Goal: Task Accomplishment & Management: Manage account settings

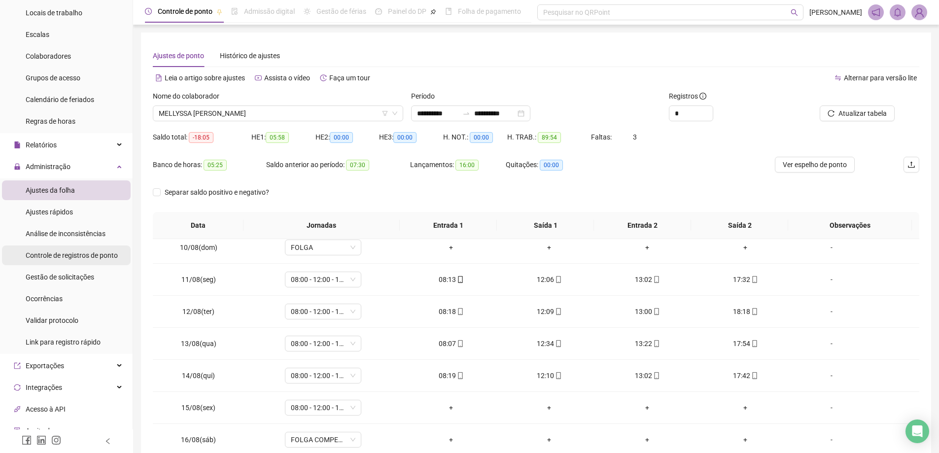
scroll to position [99, 0]
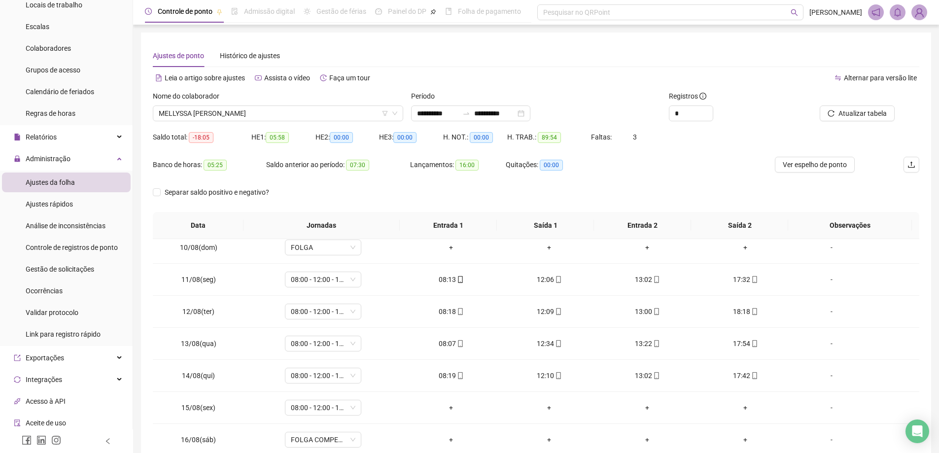
click at [71, 279] on ul "Ajustes da folha Ajustes rápidos Análise de inconsistências Controle de registr…" at bounding box center [66, 258] width 133 height 175
click at [73, 272] on span "Gestão de solicitações" at bounding box center [60, 269] width 69 height 8
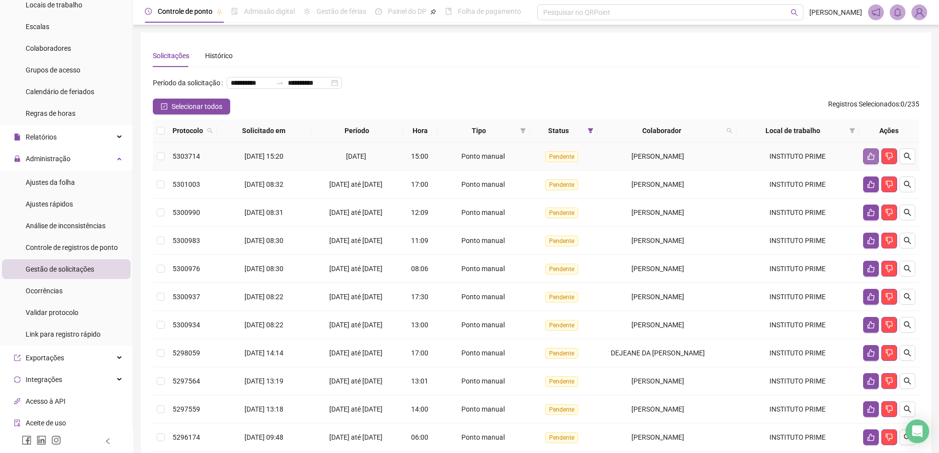
click at [868, 160] on icon "like" at bounding box center [871, 156] width 7 height 7
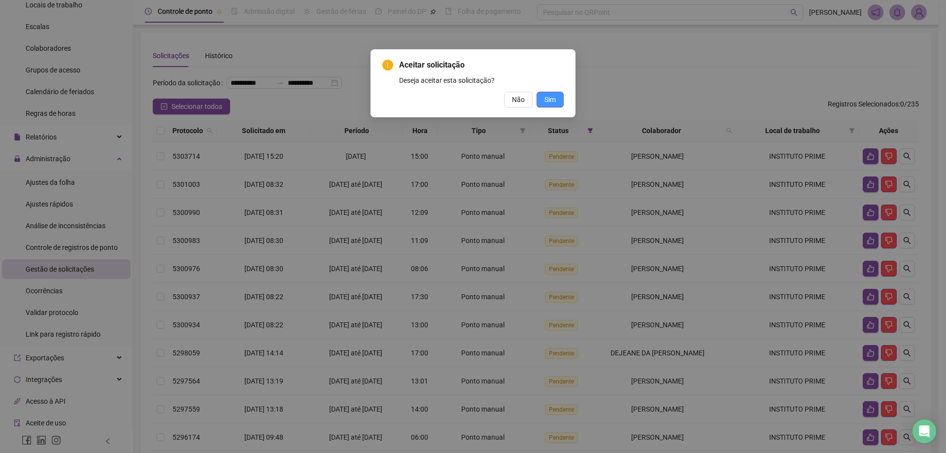
click at [551, 98] on span "Sim" at bounding box center [550, 99] width 11 height 11
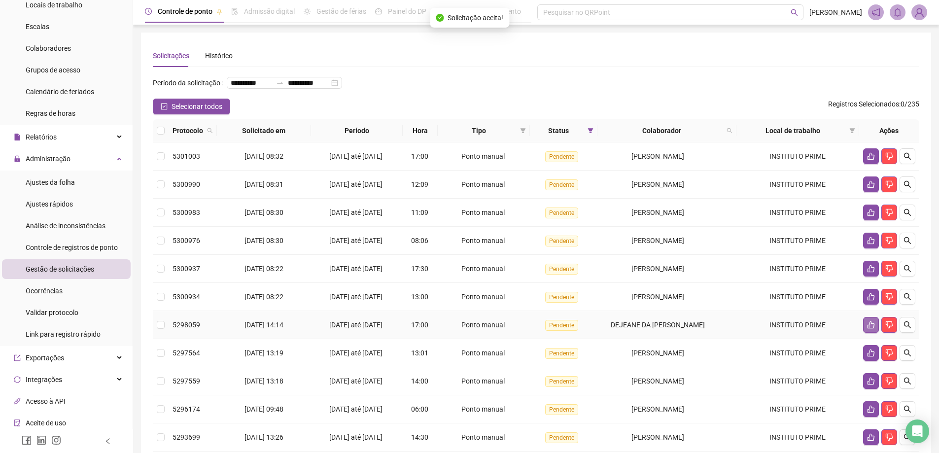
click at [869, 329] on icon "like" at bounding box center [871, 324] width 7 height 7
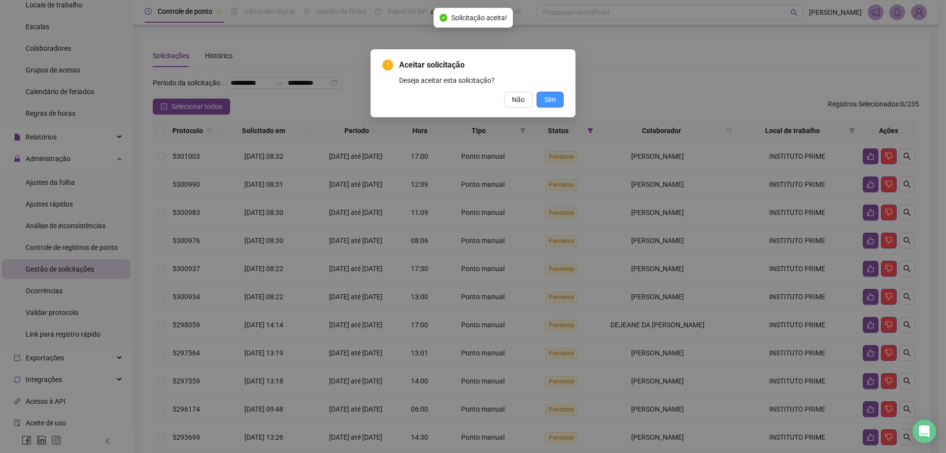
click at [549, 98] on span "Sim" at bounding box center [550, 99] width 11 height 11
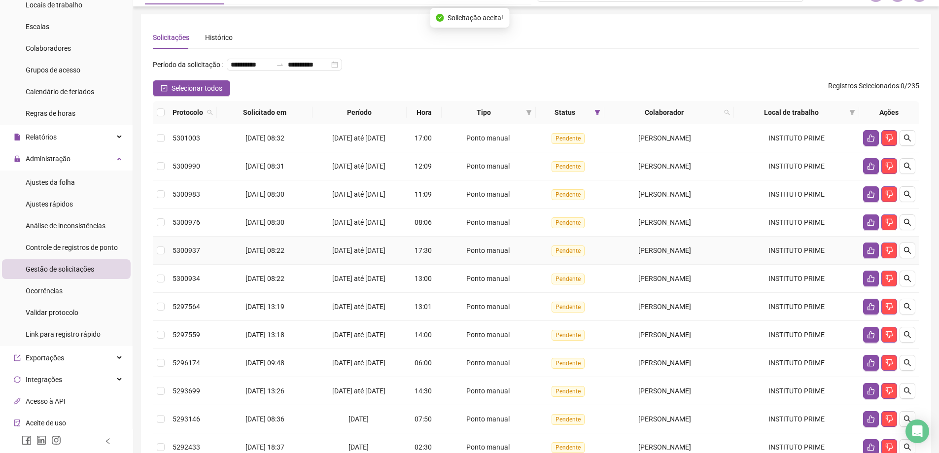
scroll to position [49, 0]
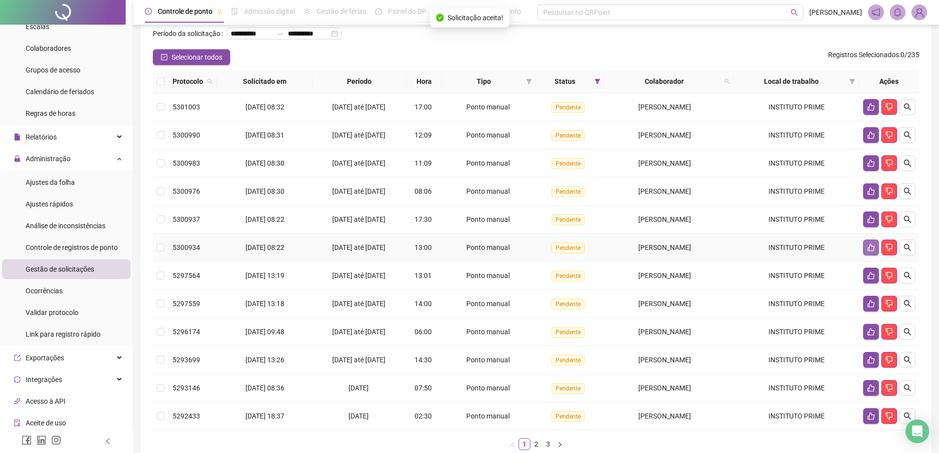
click at [869, 251] on icon "like" at bounding box center [871, 248] width 8 height 8
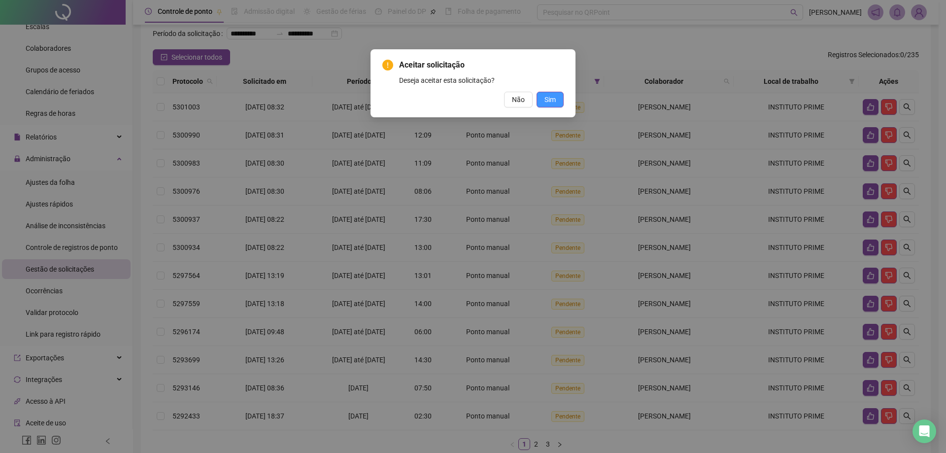
click at [547, 101] on span "Sim" at bounding box center [550, 99] width 11 height 11
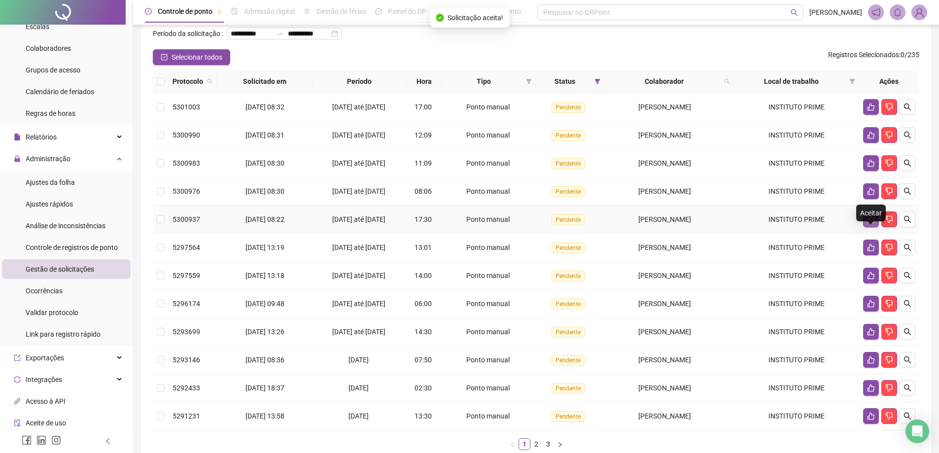
click at [871, 223] on icon "like" at bounding box center [871, 219] width 8 height 8
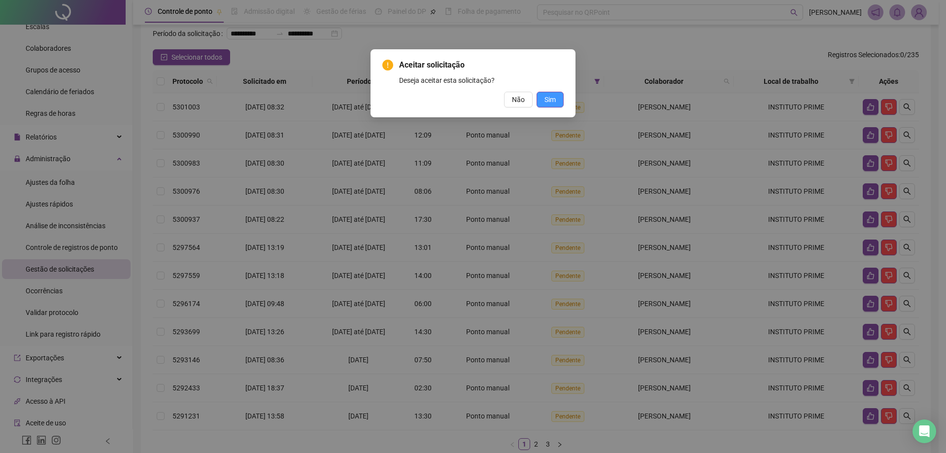
click at [549, 101] on span "Sim" at bounding box center [550, 99] width 11 height 11
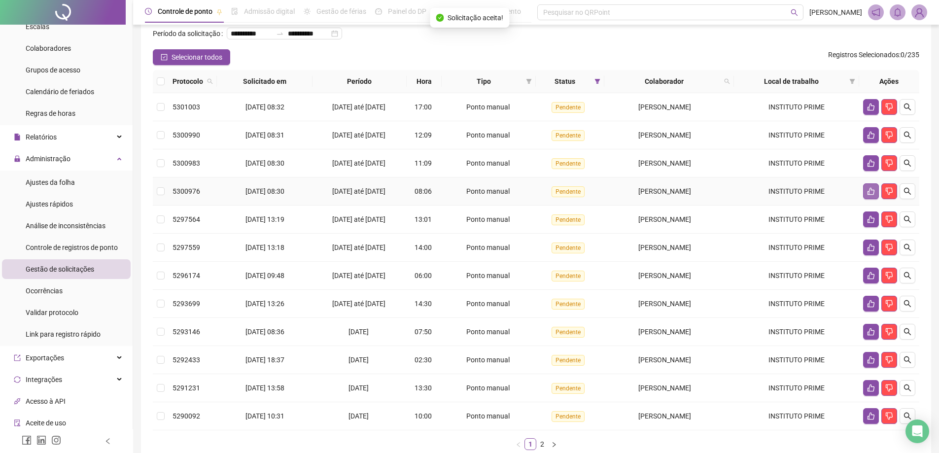
click at [864, 199] on button "button" at bounding box center [871, 191] width 16 height 16
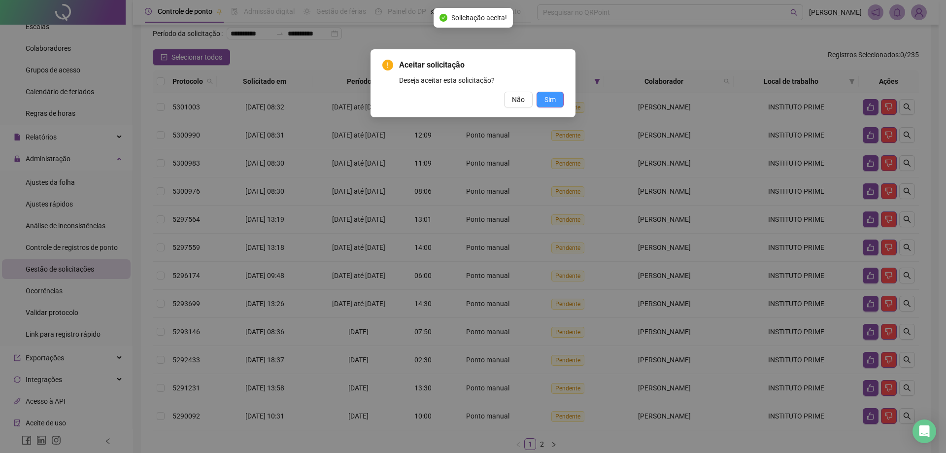
click at [548, 95] on span "Sim" at bounding box center [550, 99] width 11 height 11
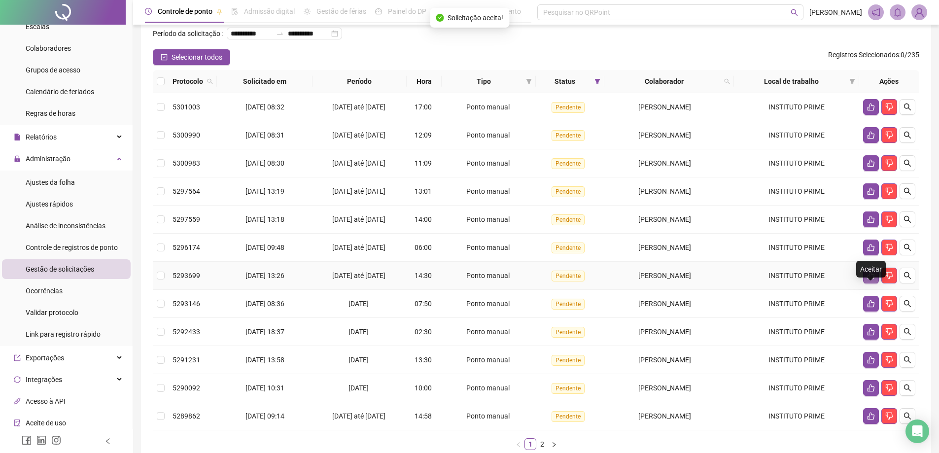
click at [870, 280] on icon "like" at bounding box center [871, 276] width 8 height 8
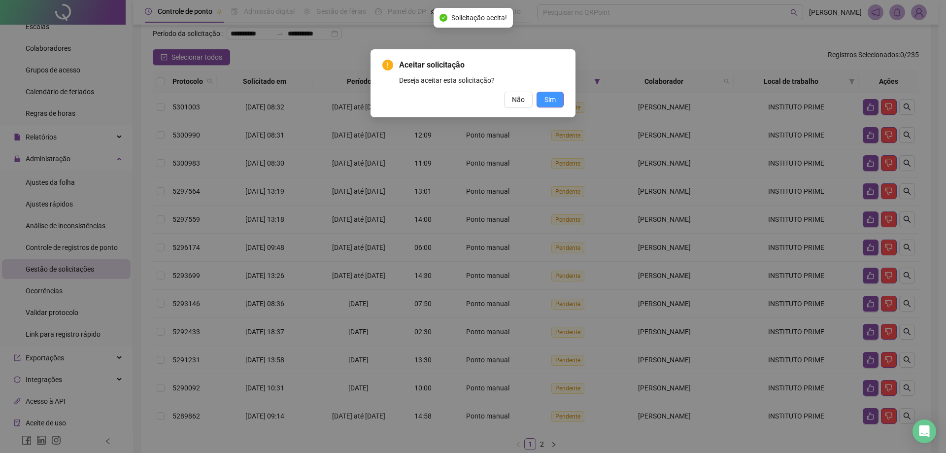
click at [547, 98] on span "Sim" at bounding box center [550, 99] width 11 height 11
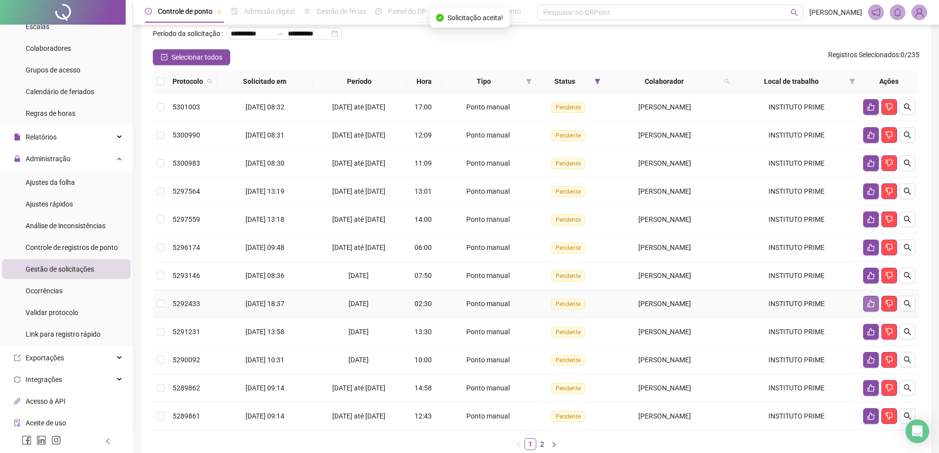
click at [864, 312] on button "button" at bounding box center [871, 304] width 16 height 16
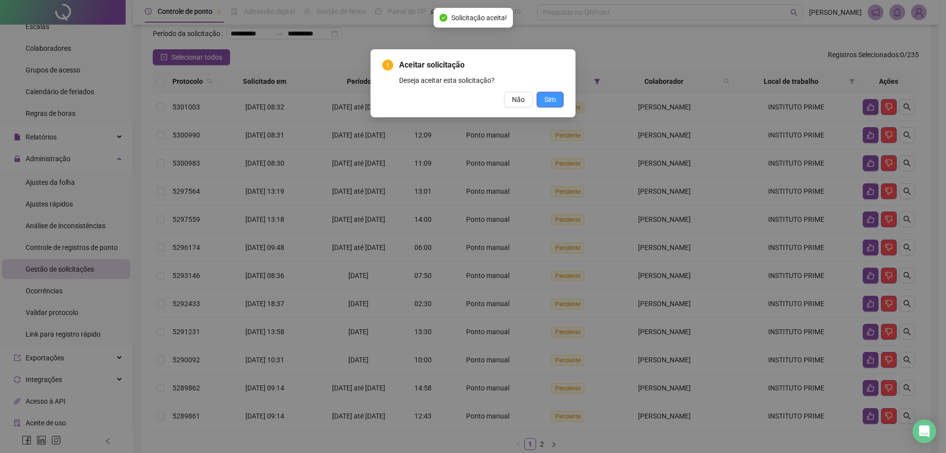
click at [544, 100] on button "Sim" at bounding box center [550, 100] width 27 height 16
click at [557, 89] on div "Aceitar solicitação Deseja aceitar esta solicitação? Não Sim" at bounding box center [473, 83] width 181 height 48
click at [555, 97] on span "Sim" at bounding box center [550, 99] width 11 height 11
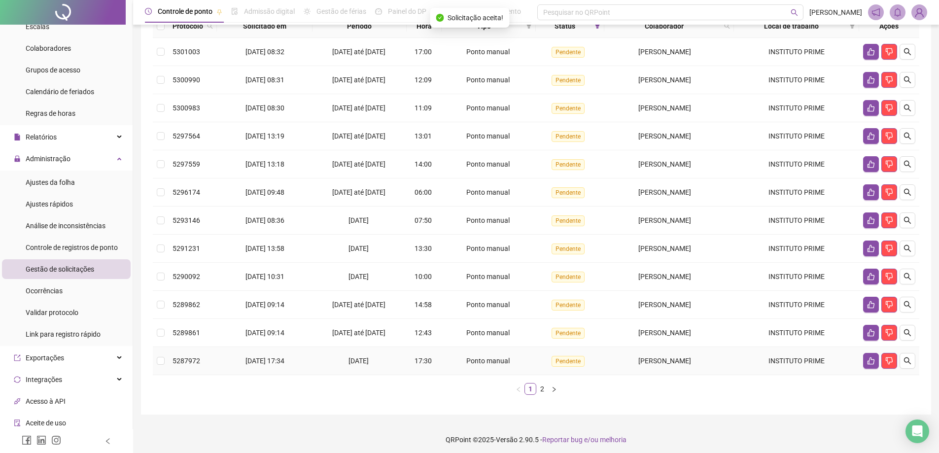
scroll to position [124, 0]
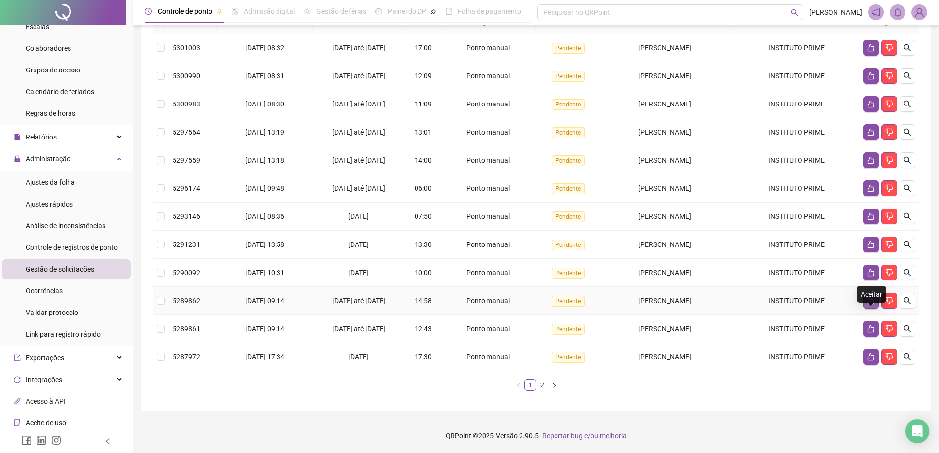
click at [870, 297] on icon "like" at bounding box center [871, 300] width 7 height 7
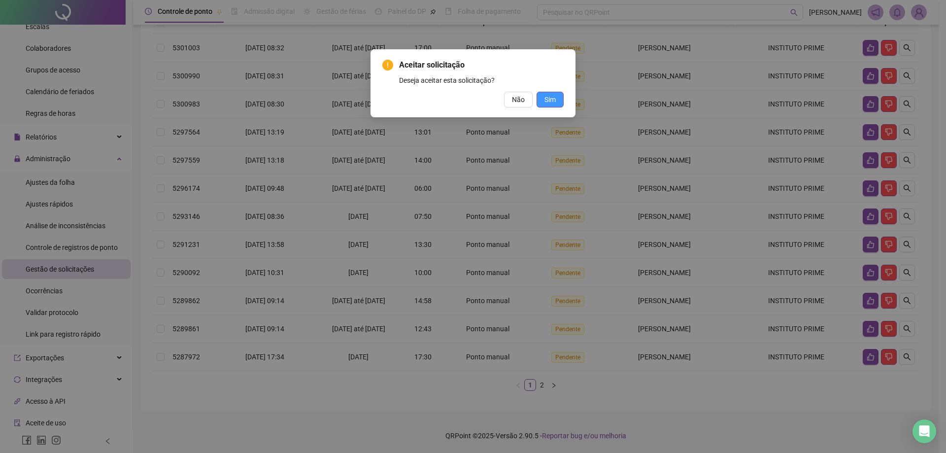
click at [551, 100] on span "Sim" at bounding box center [550, 99] width 11 height 11
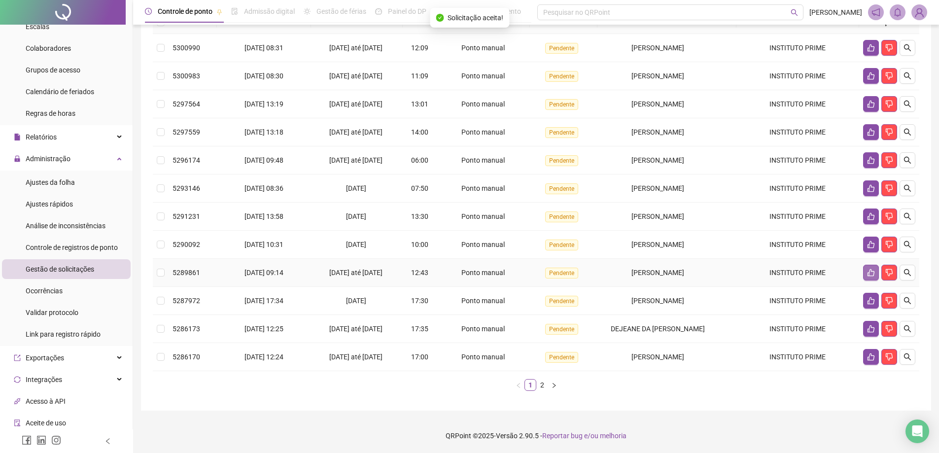
click at [873, 271] on icon "like" at bounding box center [871, 273] width 8 height 8
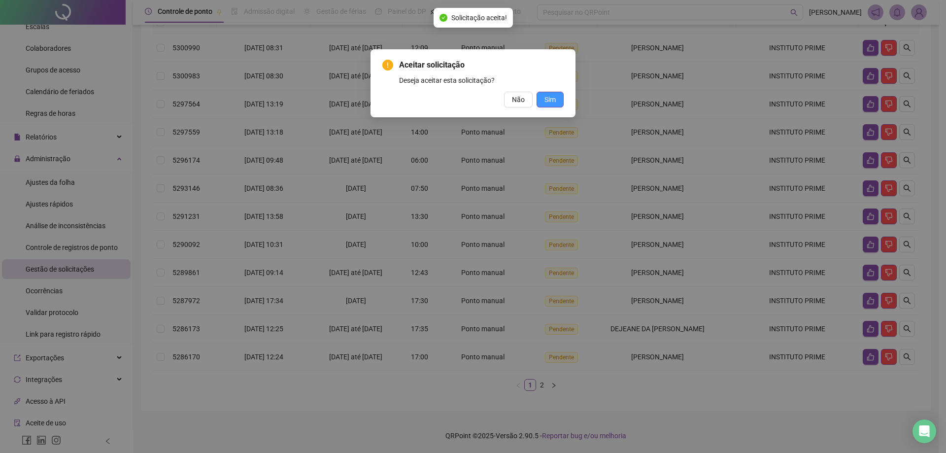
click at [552, 99] on span "Sim" at bounding box center [550, 99] width 11 height 11
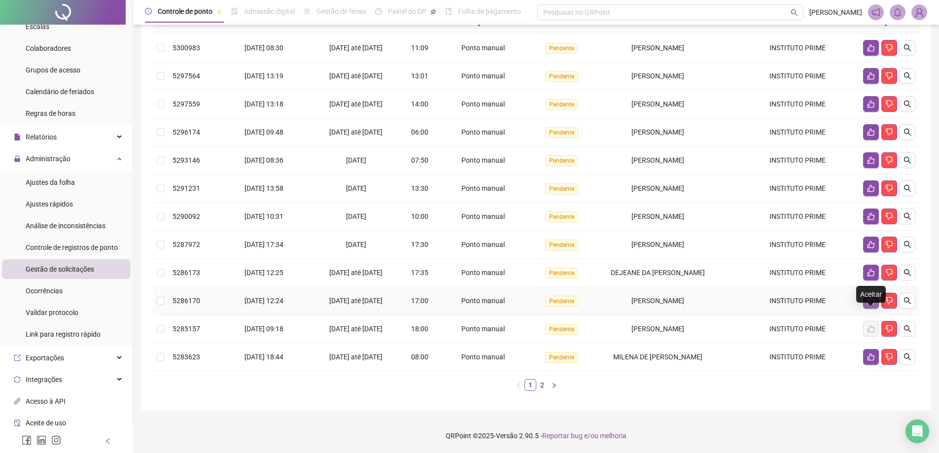
click at [870, 302] on icon "like" at bounding box center [871, 301] width 8 height 8
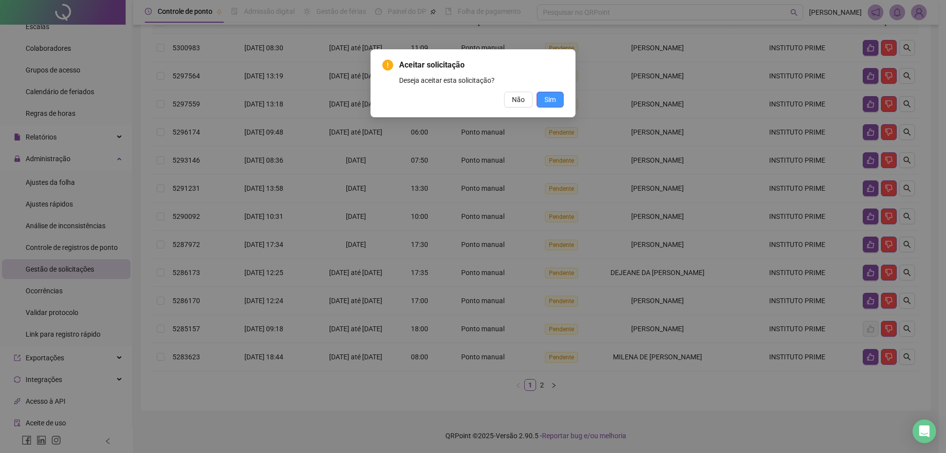
click at [553, 98] on span "Sim" at bounding box center [550, 99] width 11 height 11
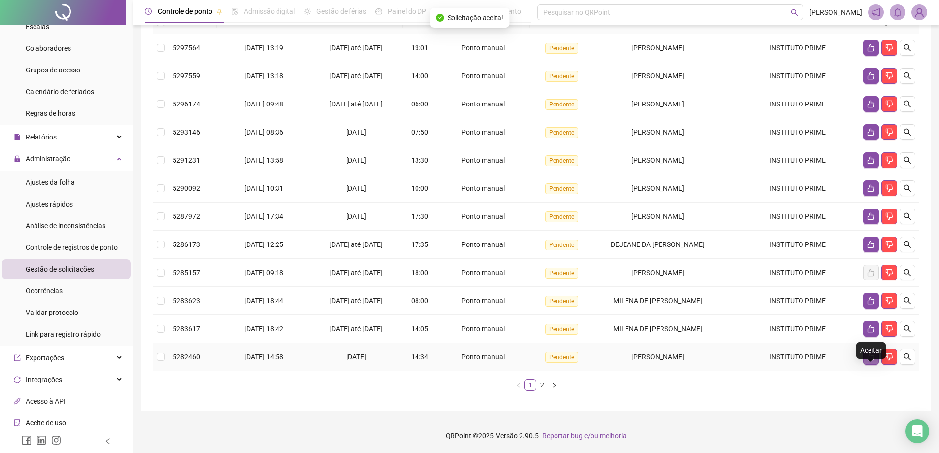
click at [870, 358] on icon "like" at bounding box center [871, 357] width 8 height 8
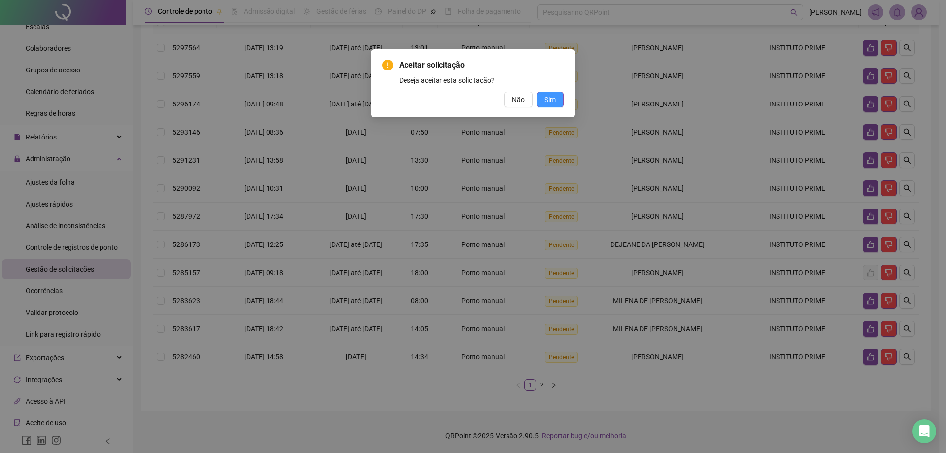
click at [548, 98] on span "Sim" at bounding box center [550, 99] width 11 height 11
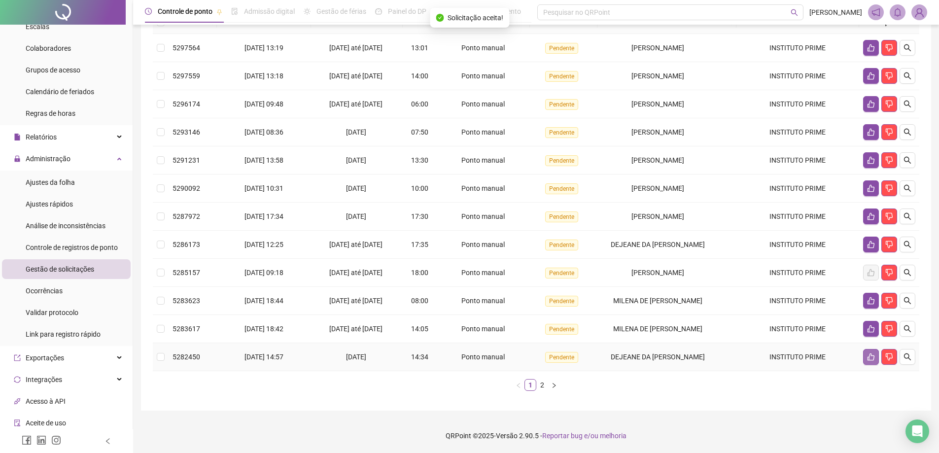
click at [872, 355] on icon "like" at bounding box center [871, 356] width 7 height 7
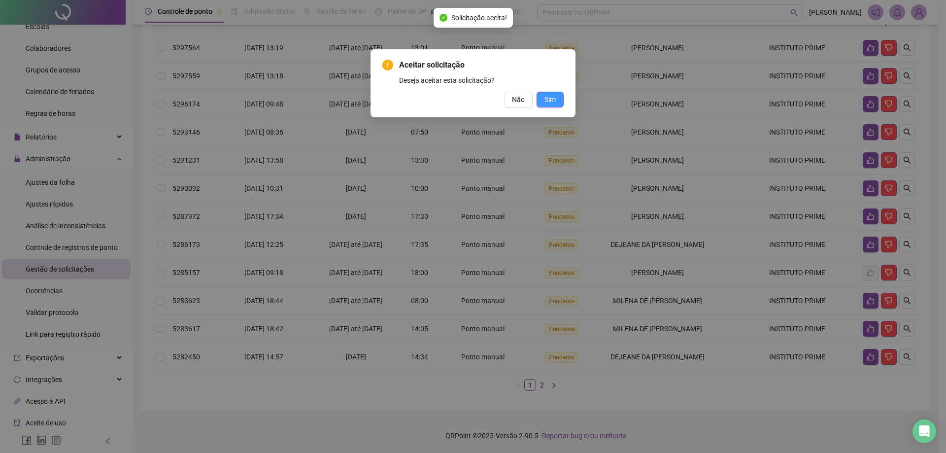
click at [546, 96] on span "Sim" at bounding box center [550, 99] width 11 height 11
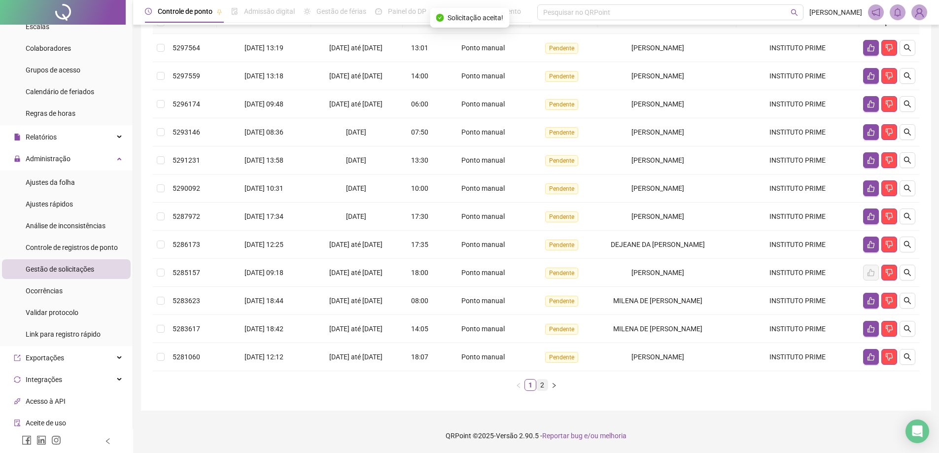
click at [540, 383] on link "2" at bounding box center [542, 385] width 11 height 11
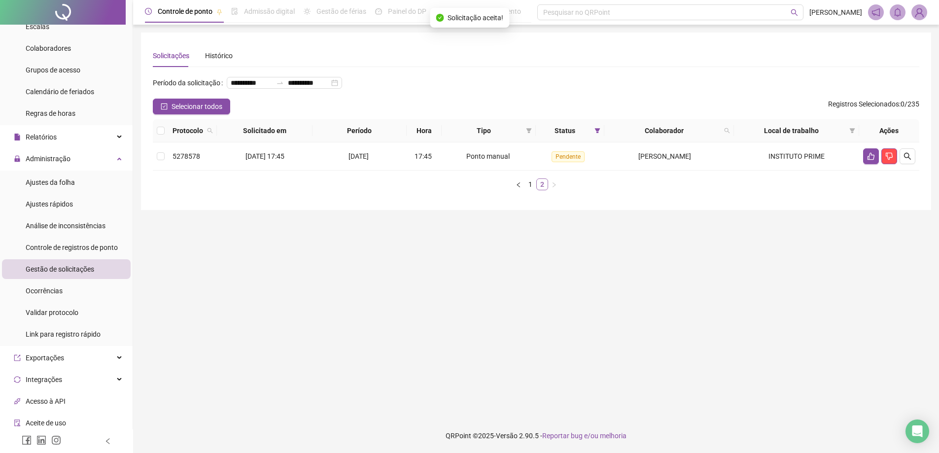
scroll to position [0, 0]
click at [524, 188] on icon "left" at bounding box center [522, 185] width 6 height 6
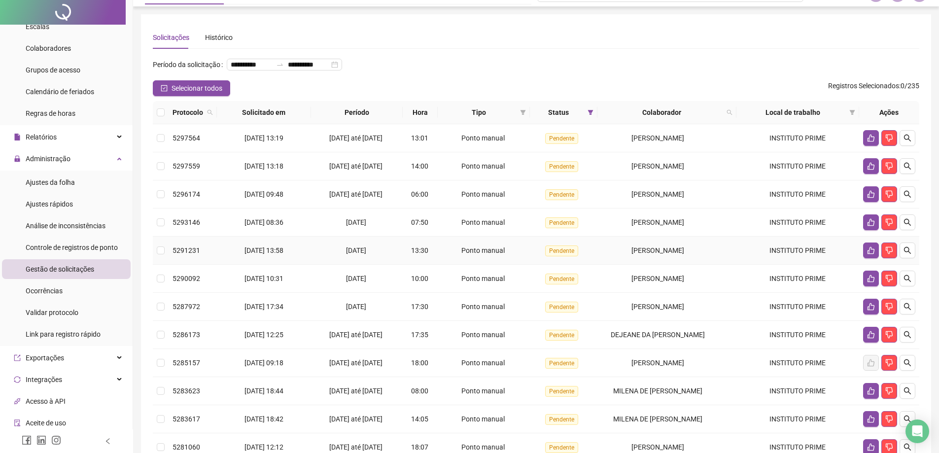
scroll to position [49, 0]
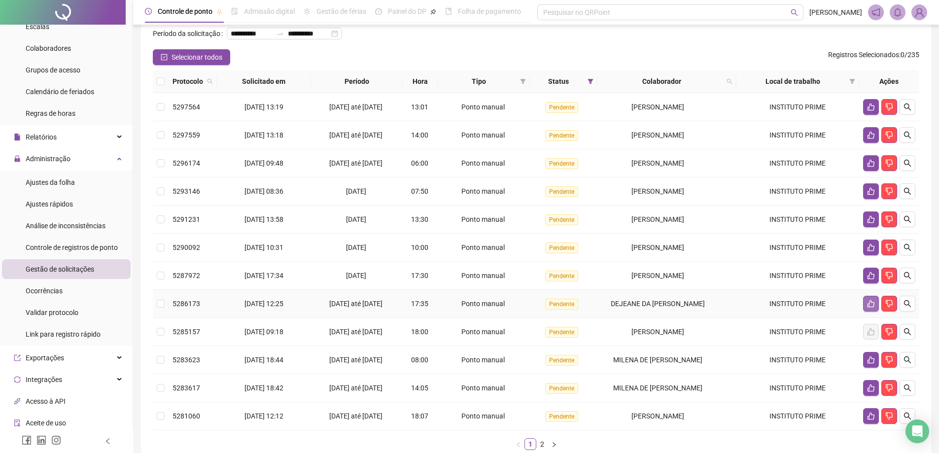
click at [873, 308] on icon "like" at bounding box center [871, 304] width 8 height 8
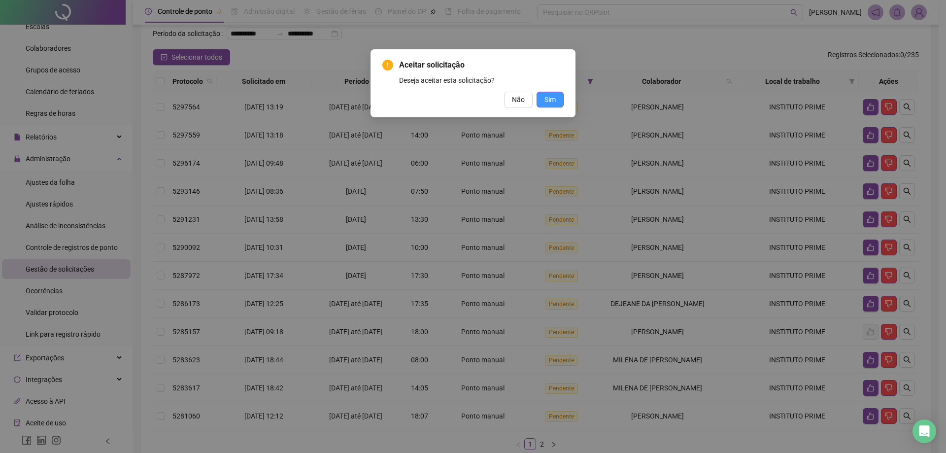
click at [553, 100] on span "Sim" at bounding box center [550, 99] width 11 height 11
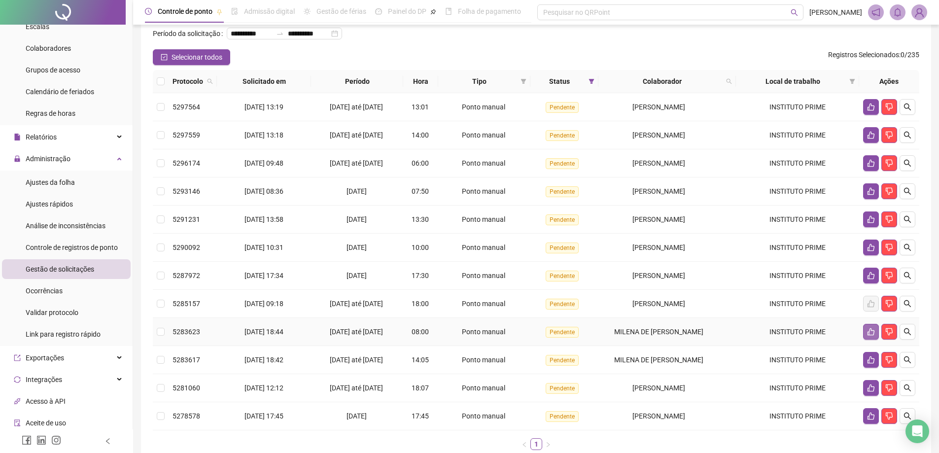
click at [873, 336] on icon "like" at bounding box center [871, 332] width 8 height 8
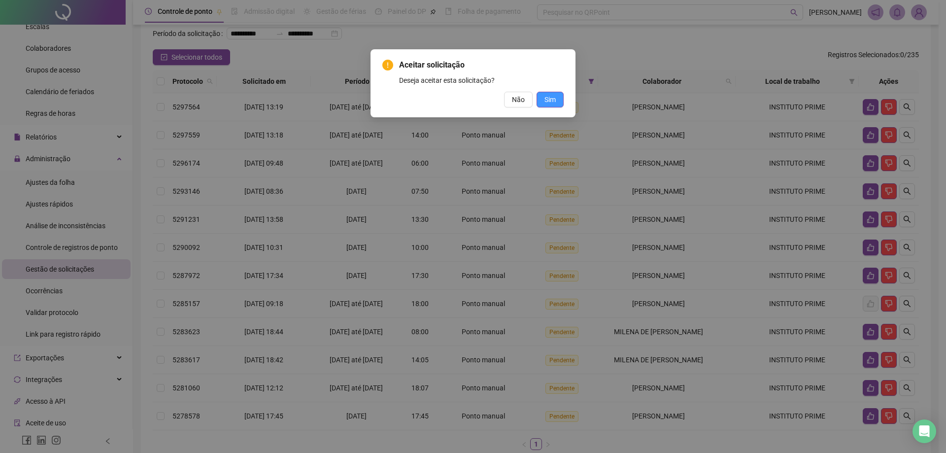
click at [552, 100] on span "Sim" at bounding box center [550, 99] width 11 height 11
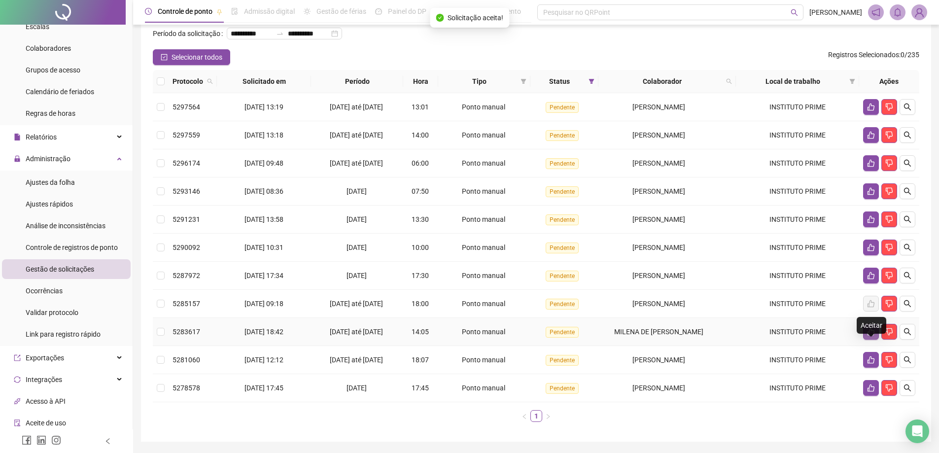
click at [867, 336] on icon "like" at bounding box center [871, 332] width 8 height 8
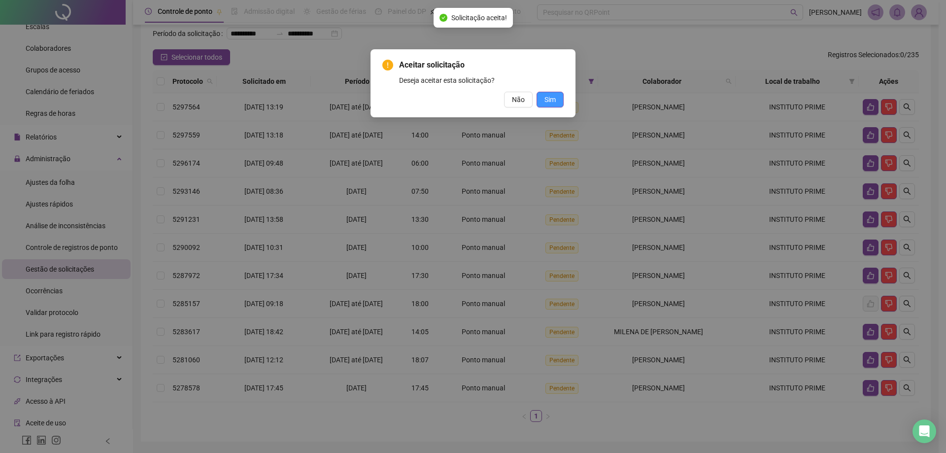
click at [545, 95] on span "Sim" at bounding box center [550, 99] width 11 height 11
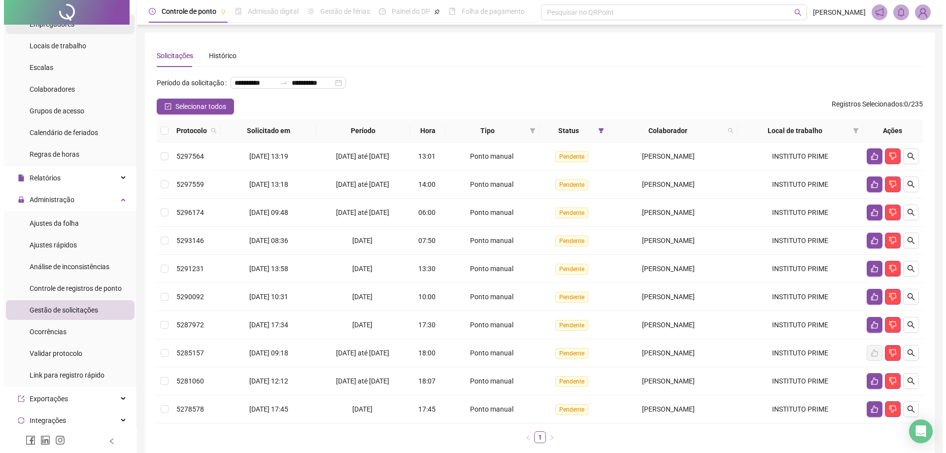
scroll to position [0, 0]
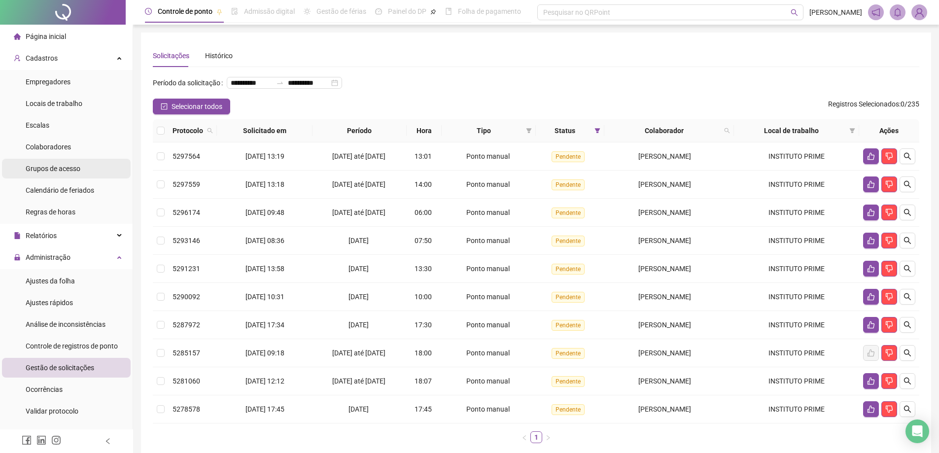
click at [54, 167] on span "Grupos de acesso" at bounding box center [53, 169] width 55 height 8
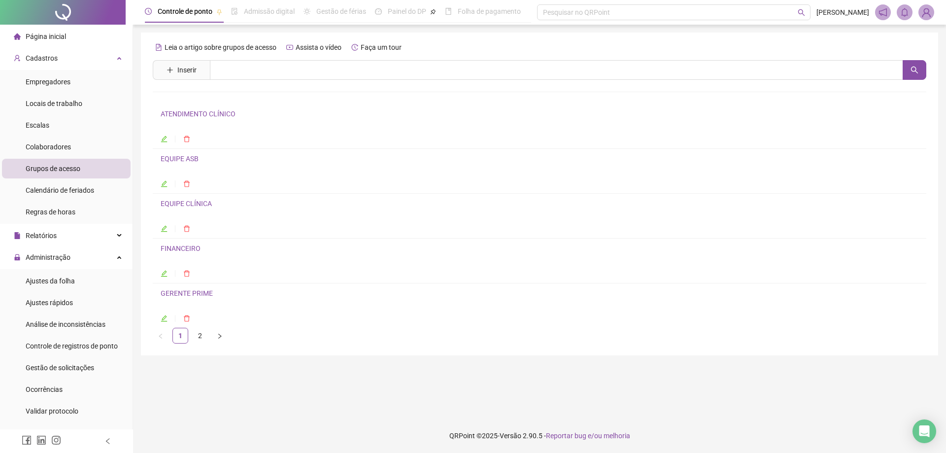
click at [189, 162] on link "EQUIPE ASB" at bounding box center [180, 159] width 38 height 8
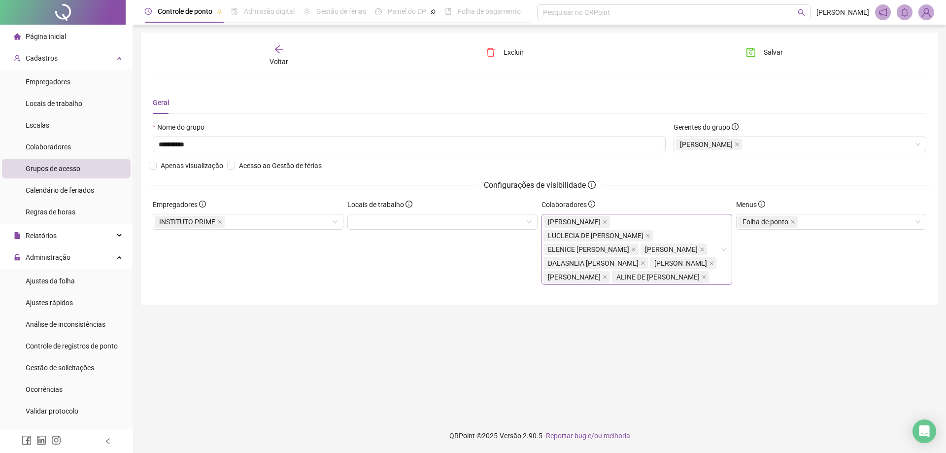
click at [669, 284] on div "[PERSON_NAME] [PERSON_NAME] [PERSON_NAME]" at bounding box center [632, 249] width 176 height 69
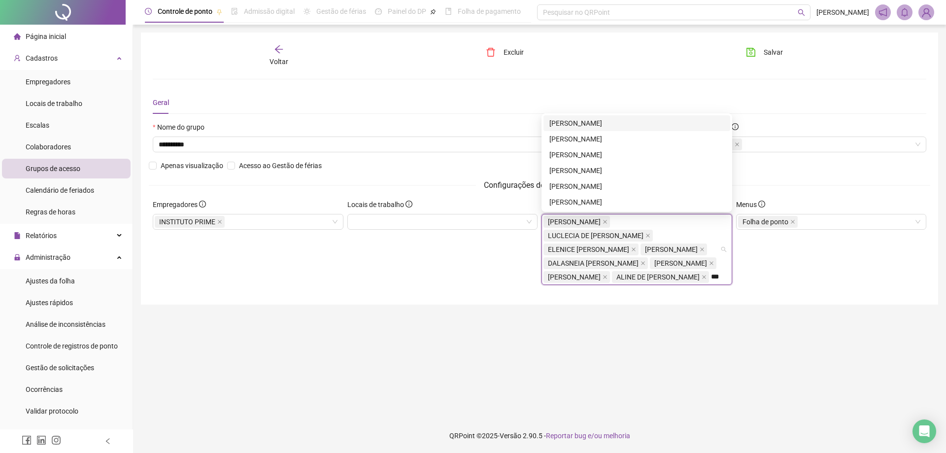
type input "****"
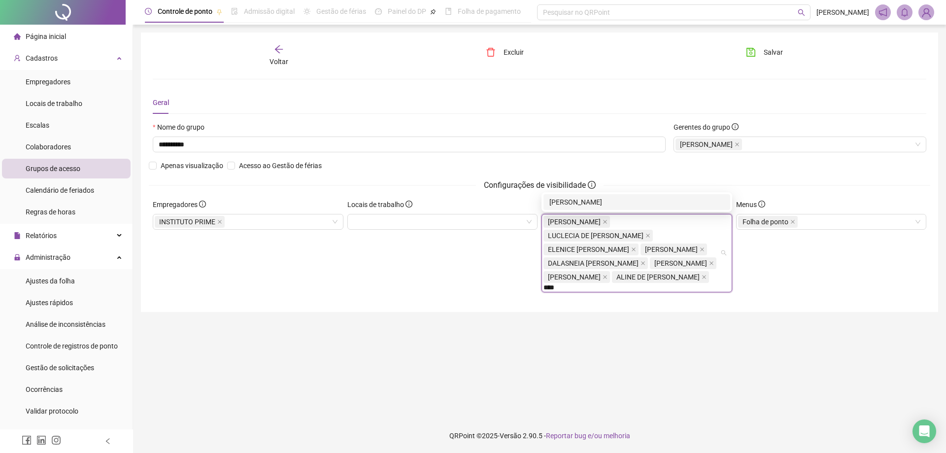
click at [602, 200] on div "[PERSON_NAME]" at bounding box center [637, 202] width 175 height 11
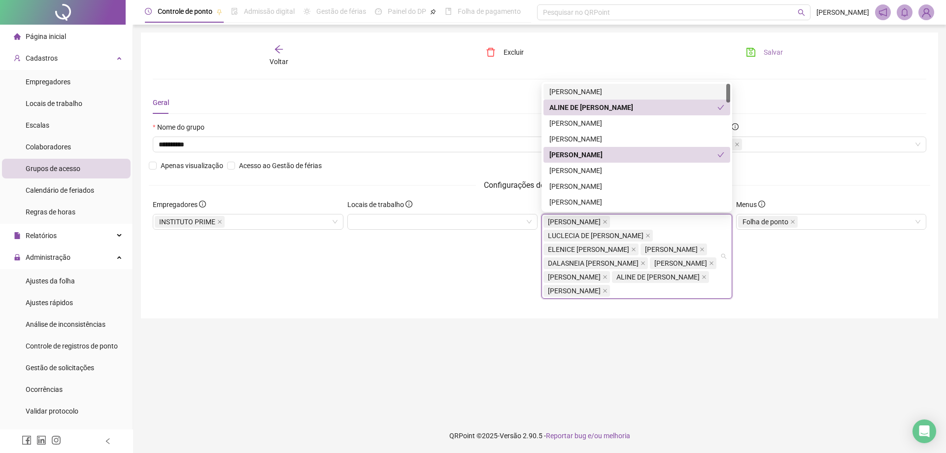
click at [780, 53] on span "Salvar" at bounding box center [773, 52] width 19 height 11
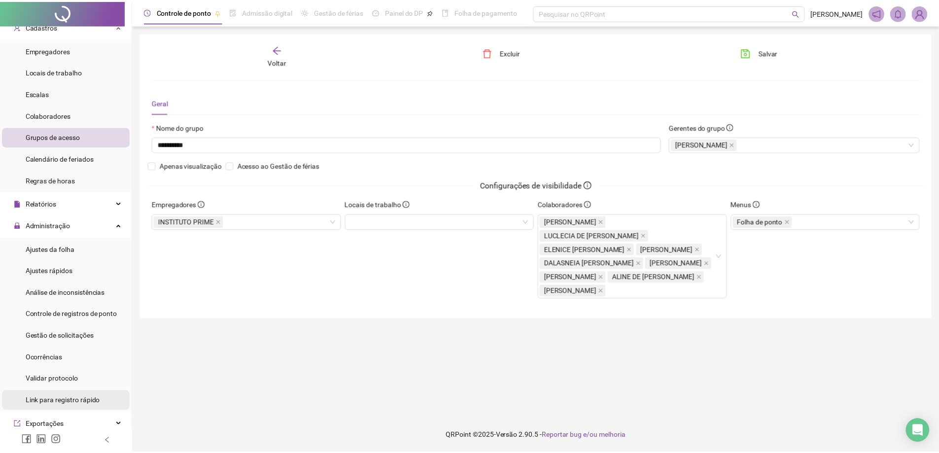
scroll to position [49, 0]
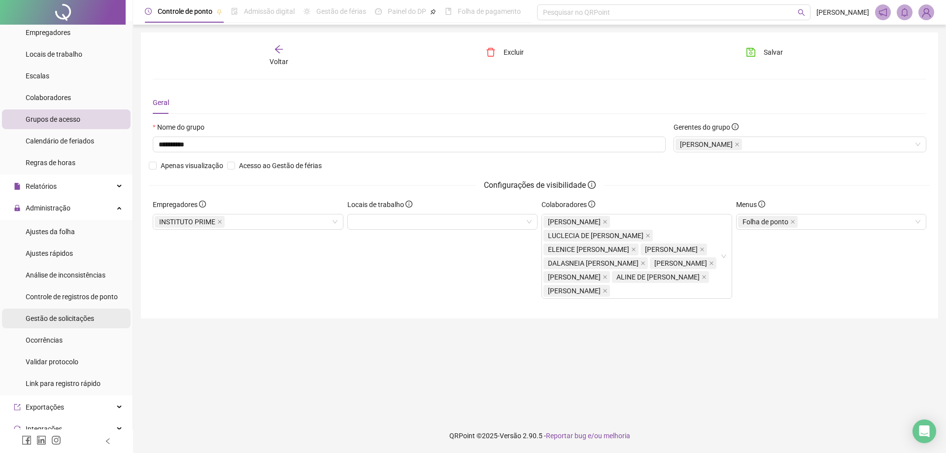
click at [76, 320] on span "Gestão de solicitações" at bounding box center [60, 319] width 69 height 8
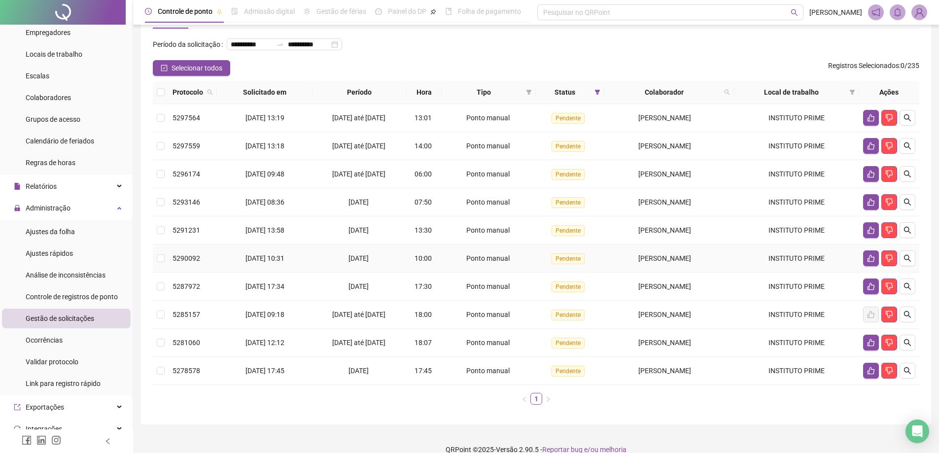
scroll to position [49, 0]
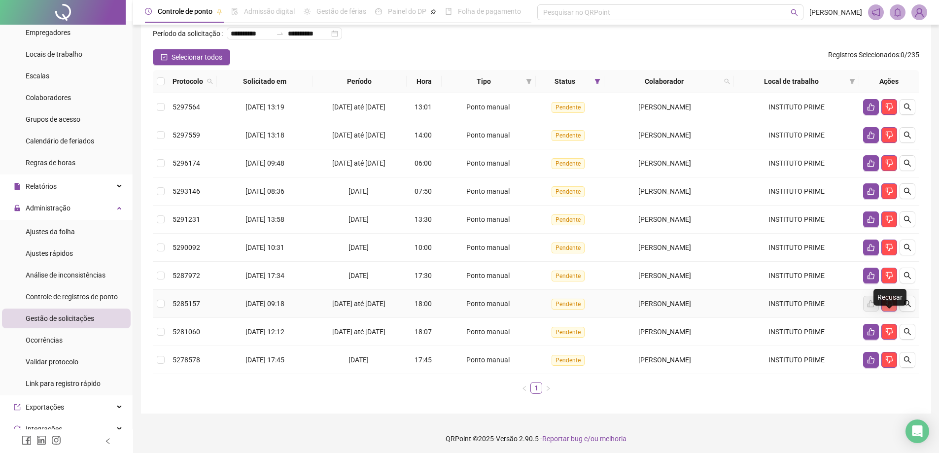
click at [892, 308] on icon "dislike" at bounding box center [889, 303] width 7 height 7
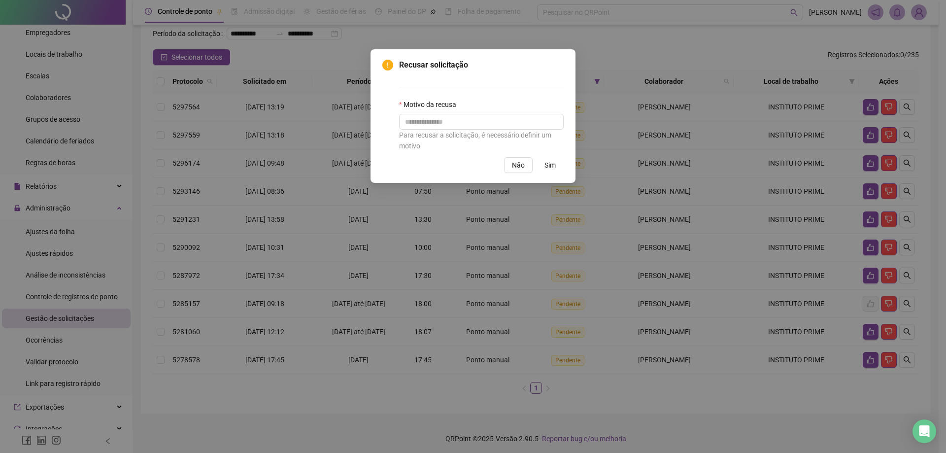
click at [559, 169] on button "Sim" at bounding box center [550, 165] width 27 height 16
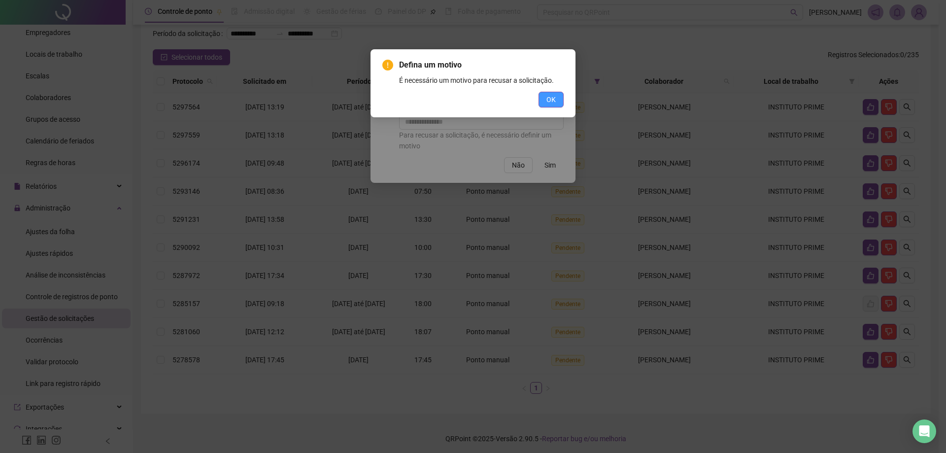
click at [546, 106] on button "OK" at bounding box center [551, 100] width 25 height 16
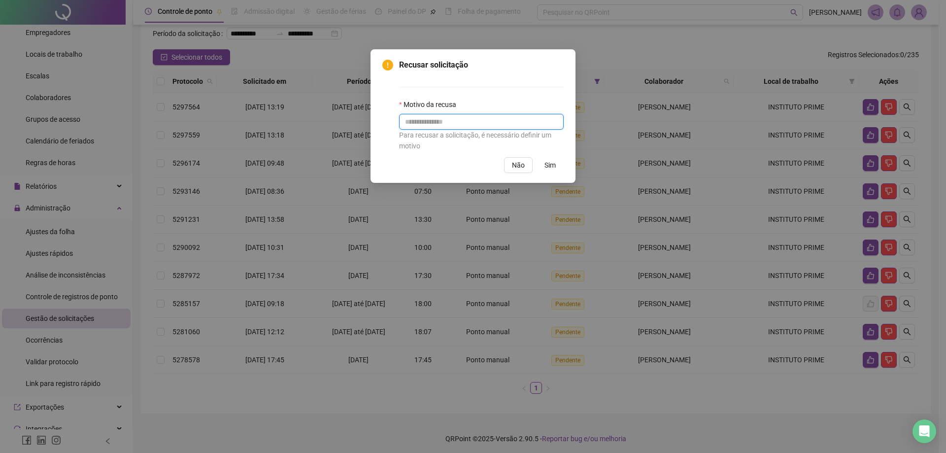
click at [463, 125] on input "text" at bounding box center [481, 122] width 165 height 16
type input "**********"
click at [545, 169] on span "Sim" at bounding box center [550, 165] width 11 height 11
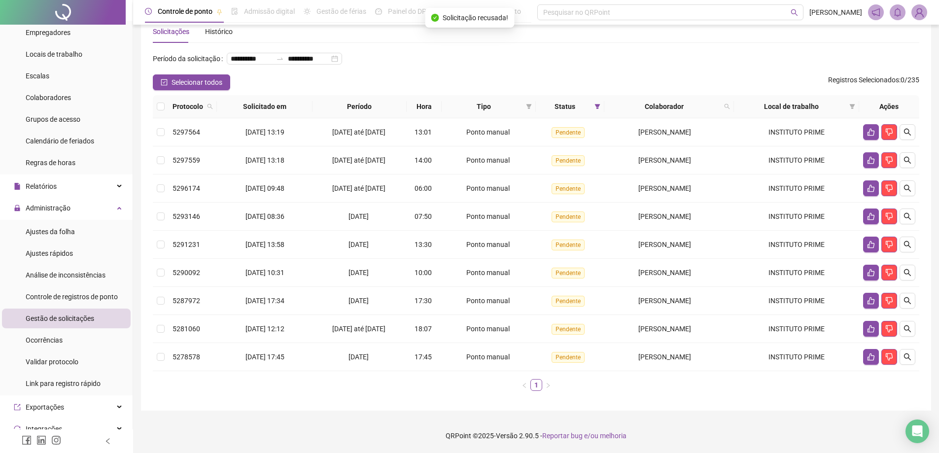
scroll to position [40, 0]
